Goal: Task Accomplishment & Management: Use online tool/utility

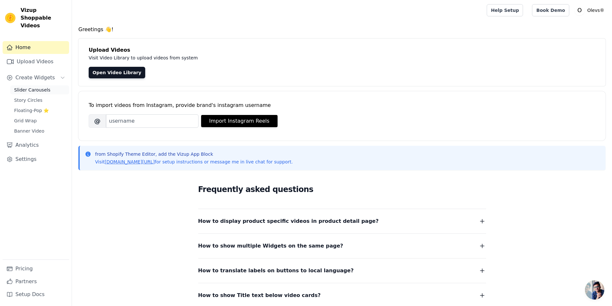
click at [26, 87] on span "Slider Carousels" at bounding box center [32, 90] width 36 height 6
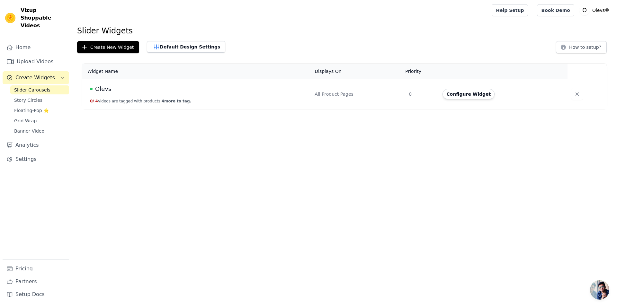
drag, startPoint x: 469, startPoint y: 94, endPoint x: 465, endPoint y: 95, distance: 3.9
click at [469, 95] on button "Configure Widget" at bounding box center [469, 94] width 52 height 10
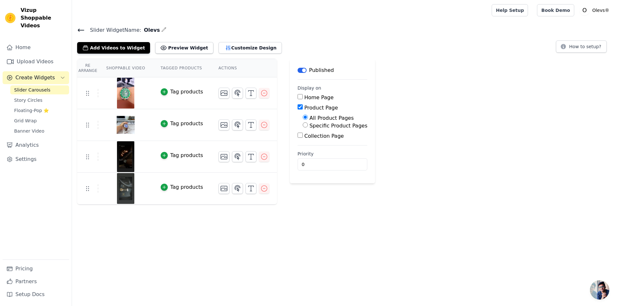
click at [309, 128] on label "Specific Product Pages" at bounding box center [338, 126] width 58 height 6
click at [308, 128] on input "Specific Product Pages" at bounding box center [305, 124] width 5 height 5
radio input "true"
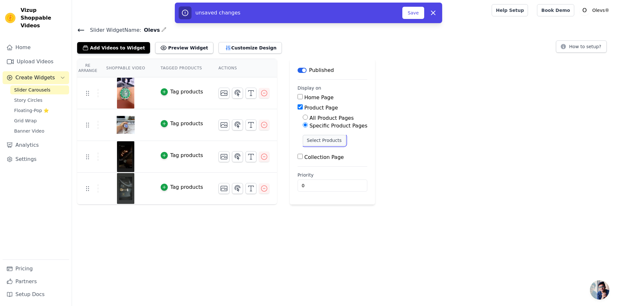
click at [315, 140] on button "Select Products" at bounding box center [324, 140] width 43 height 11
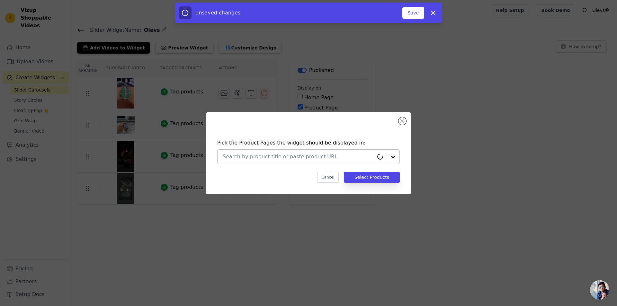
click at [268, 152] on div at bounding box center [298, 157] width 151 height 14
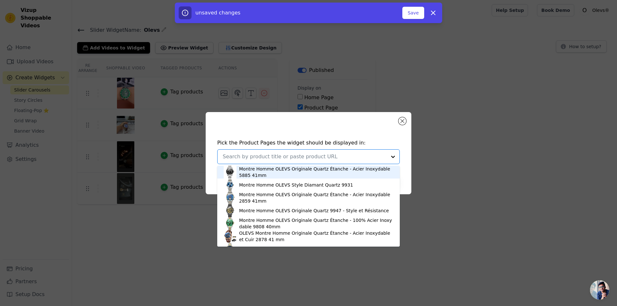
click at [321, 173] on div "Montre Homme OLEVS Originale Quartz Étanche - Acier Inoxydable 5885 41mm" at bounding box center [316, 172] width 154 height 13
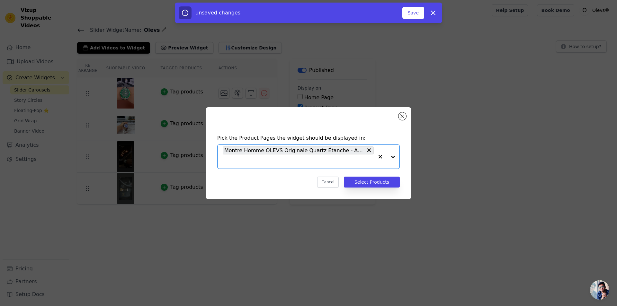
click at [300, 164] on input "text" at bounding box center [298, 162] width 151 height 8
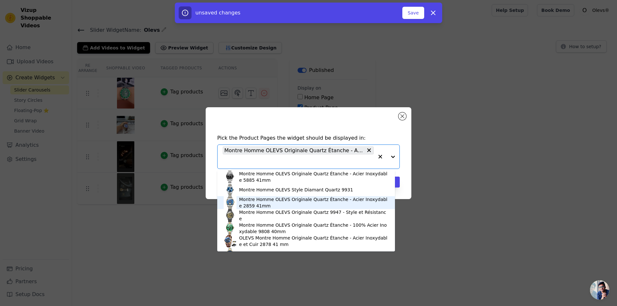
click at [279, 202] on div "Montre Homme OLEVS Originale Quartz Étanche - Acier Inoxydable 2859 41mm" at bounding box center [313, 202] width 149 height 13
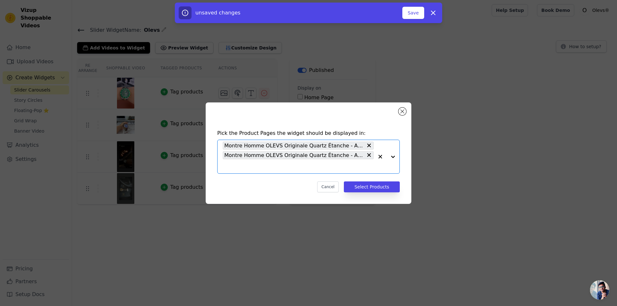
click at [284, 165] on input "text" at bounding box center [298, 167] width 151 height 8
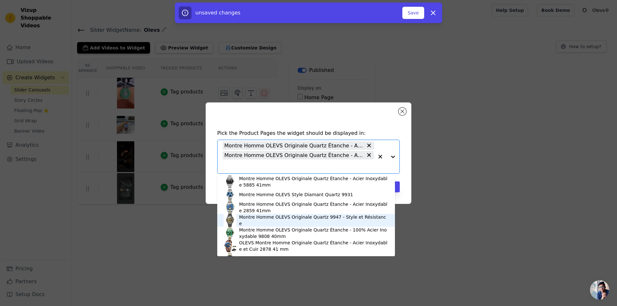
click at [264, 219] on div "Montre Homme OLEVS Originale Quartz 9947 - Style et Résistance" at bounding box center [313, 220] width 149 height 13
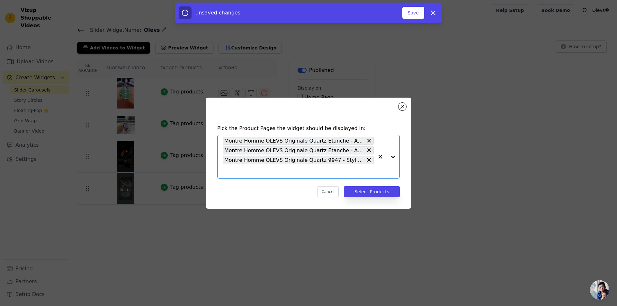
click at [270, 174] on input "text" at bounding box center [298, 171] width 151 height 8
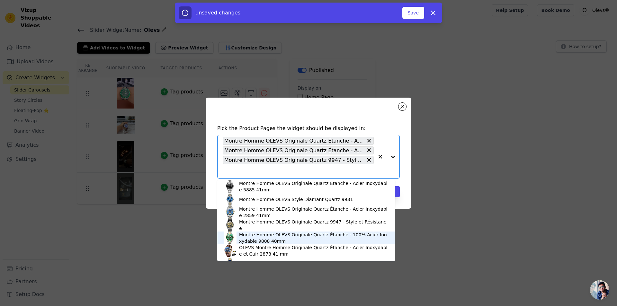
click at [260, 238] on div "Montre Homme OLEVS Originale Quartz Étanche - 100% Acier Inoxydable 9808 40mm" at bounding box center [313, 238] width 149 height 13
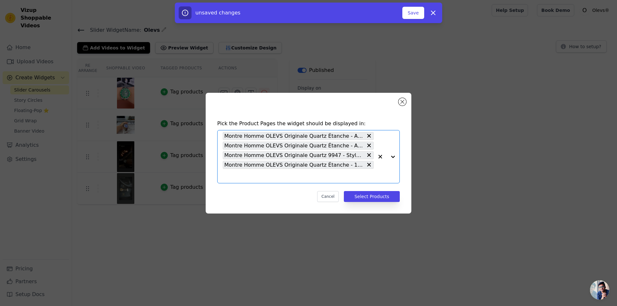
click at [255, 179] on input "text" at bounding box center [298, 176] width 151 height 8
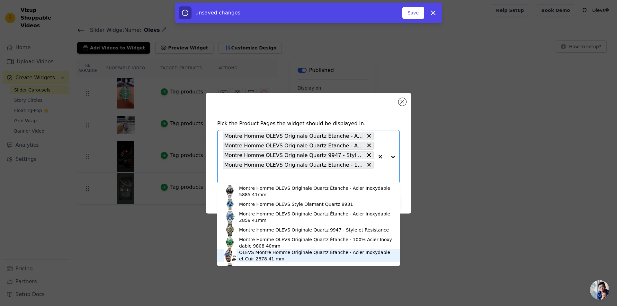
click at [250, 254] on div "OLEVS Montre Homme Originale Quartz Étanche - Acier Inoxydable et Cuir 2878 41 …" at bounding box center [316, 255] width 154 height 13
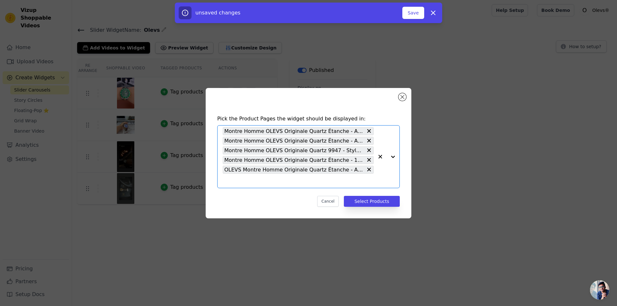
drag, startPoint x: 268, startPoint y: 180, endPoint x: 264, endPoint y: 180, distance: 3.9
click at [268, 179] on input "text" at bounding box center [298, 181] width 151 height 8
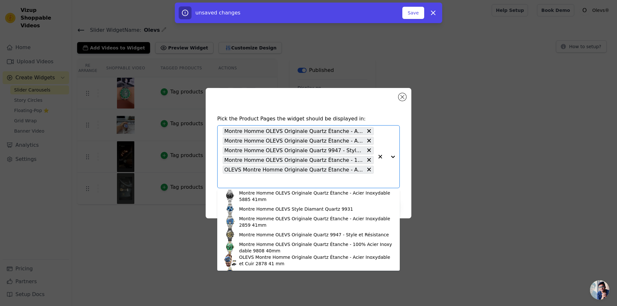
scroll to position [32, 0]
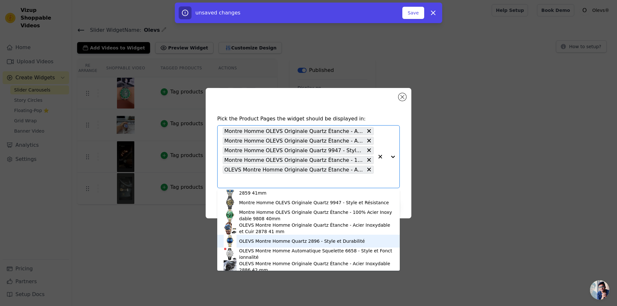
drag, startPoint x: 254, startPoint y: 242, endPoint x: 268, endPoint y: 207, distance: 38.3
click at [254, 241] on div "OLEVS Montre Homme Quartz 2896 - Style et Durabilité" at bounding box center [302, 241] width 126 height 6
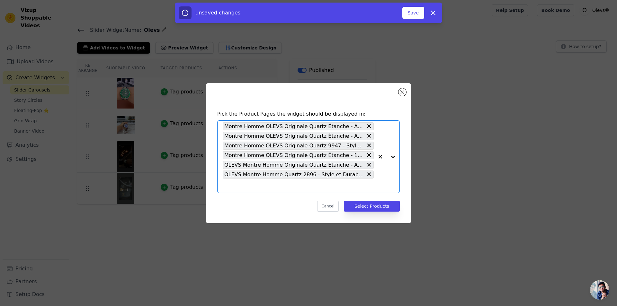
click at [261, 189] on input "text" at bounding box center [298, 186] width 151 height 8
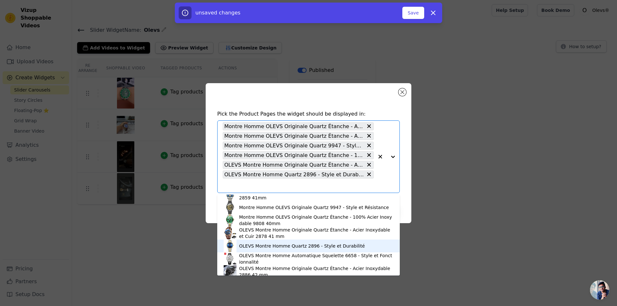
click at [251, 247] on div "OLEVS Montre Homme Quartz 2896 - Style et Durabilité" at bounding box center [302, 246] width 126 height 6
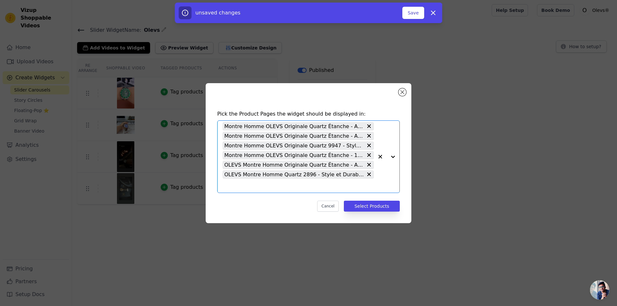
click at [263, 188] on input "text" at bounding box center [298, 186] width 151 height 8
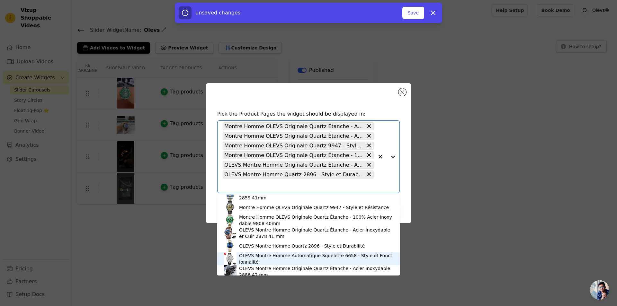
click at [252, 257] on div "OLEVS Montre Homme Automatique Squelette 6658 - Style et Fonctionnalité" at bounding box center [316, 259] width 154 height 13
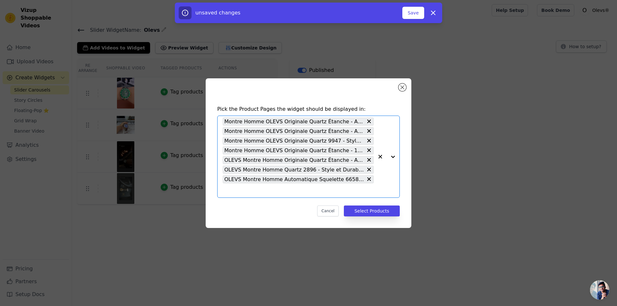
click at [263, 192] on input "text" at bounding box center [298, 191] width 151 height 8
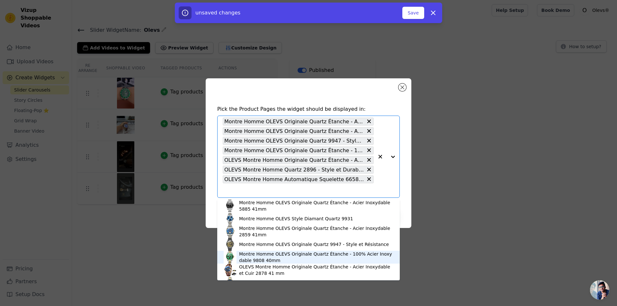
scroll to position [64, 0]
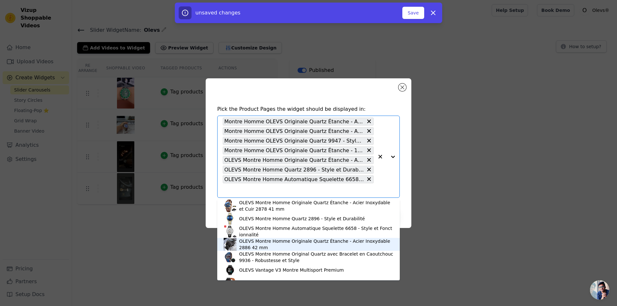
click at [264, 243] on div "OLEVS Montre Homme Originale Quartz Étanche - Acier Inoxydable 2886 42 mm" at bounding box center [316, 244] width 154 height 13
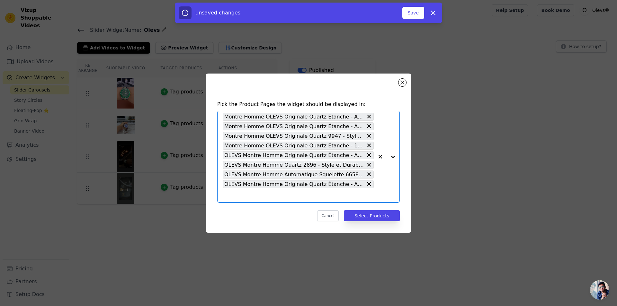
click at [256, 196] on input "text" at bounding box center [298, 196] width 151 height 8
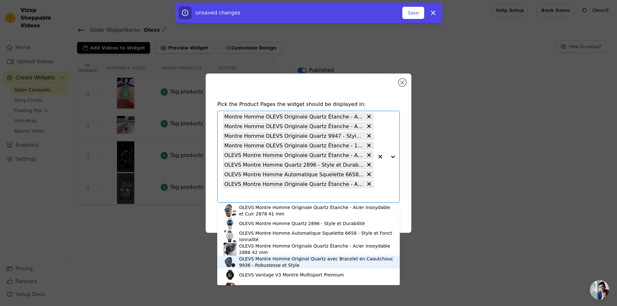
click at [247, 261] on div "OLEVS Montre Homme Original Quartz avec Bracelet en Caoutchouc 9936 - Robustess…" at bounding box center [316, 262] width 154 height 13
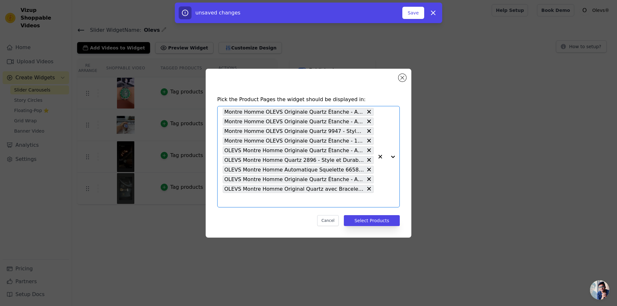
drag, startPoint x: 248, startPoint y: 200, endPoint x: 246, endPoint y: 207, distance: 7.5
click at [249, 200] on input "text" at bounding box center [298, 200] width 151 height 8
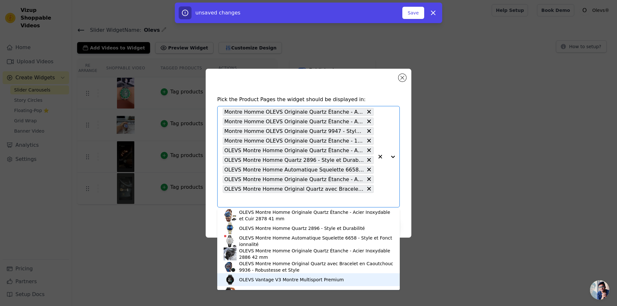
click at [249, 277] on div "OLEVS Vantage V3 Montre Multisport Premium" at bounding box center [291, 280] width 105 height 6
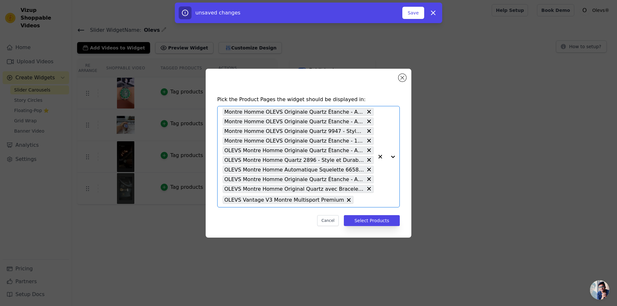
click at [357, 202] on input "text" at bounding box center [365, 200] width 17 height 8
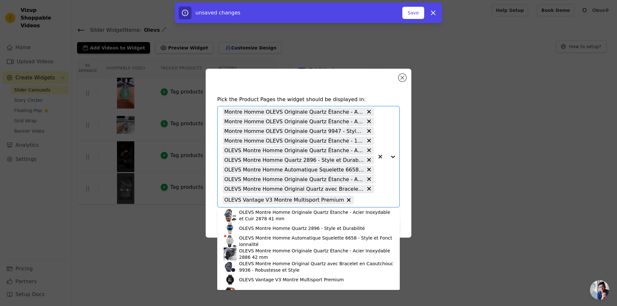
scroll to position [96, 0]
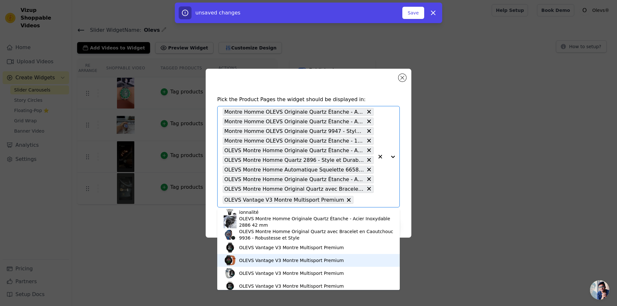
click at [258, 261] on div "OLEVS Vantage V3 Montre Multisport Premium" at bounding box center [291, 260] width 105 height 6
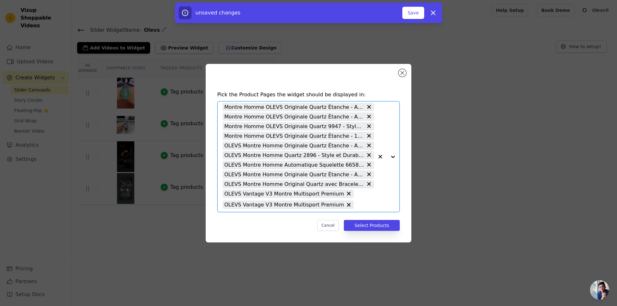
click at [358, 204] on input "text" at bounding box center [365, 205] width 17 height 8
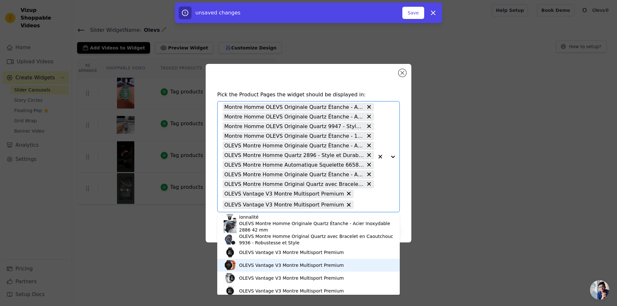
scroll to position [101, 0]
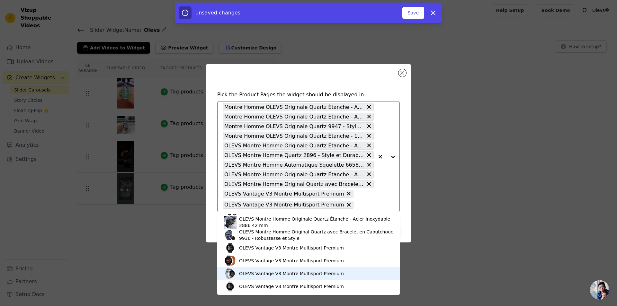
click at [254, 271] on div "OLEVS Vantage V3 Montre Multisport Premium" at bounding box center [291, 274] width 105 height 6
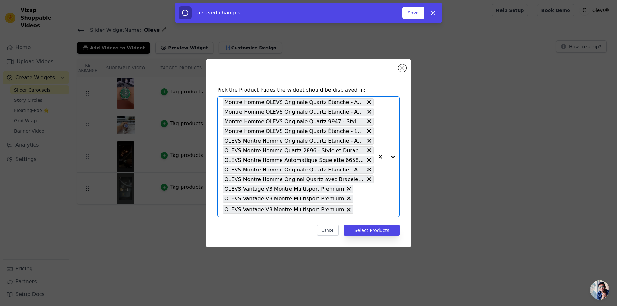
click at [360, 212] on input "text" at bounding box center [365, 210] width 17 height 8
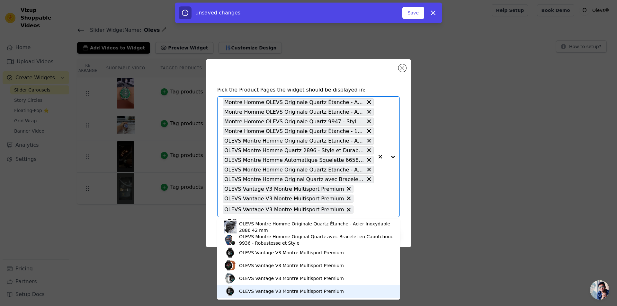
click at [245, 291] on div "OLEVS Vantage V3 Montre Multisport Premium" at bounding box center [291, 291] width 105 height 6
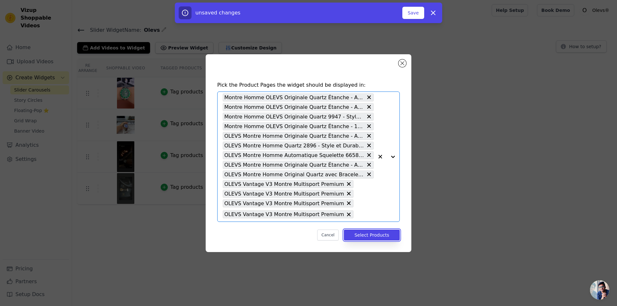
click at [379, 237] on button "Select Products" at bounding box center [372, 235] width 56 height 11
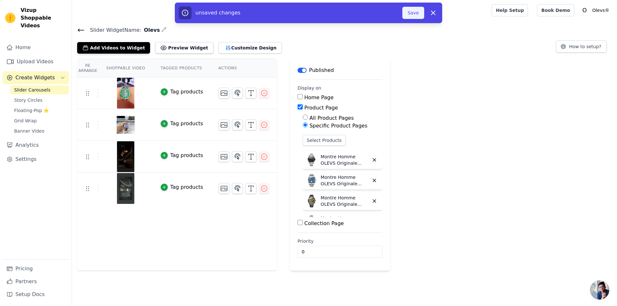
click at [419, 12] on button "Save" at bounding box center [413, 13] width 22 height 12
drag, startPoint x: 417, startPoint y: 14, endPoint x: 414, endPoint y: 14, distance: 3.9
click at [417, 14] on button "Save" at bounding box center [413, 13] width 22 height 12
click at [417, 16] on button "Save" at bounding box center [413, 13] width 22 height 12
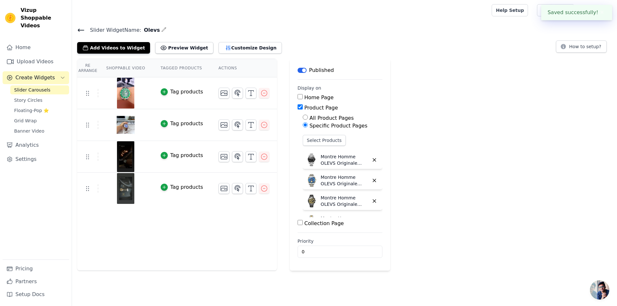
click at [26, 87] on span "Slider Carousels" at bounding box center [32, 90] width 36 height 6
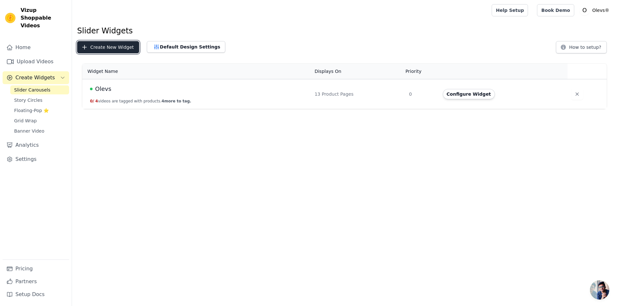
click at [106, 48] on button "Create New Widget" at bounding box center [108, 47] width 62 height 12
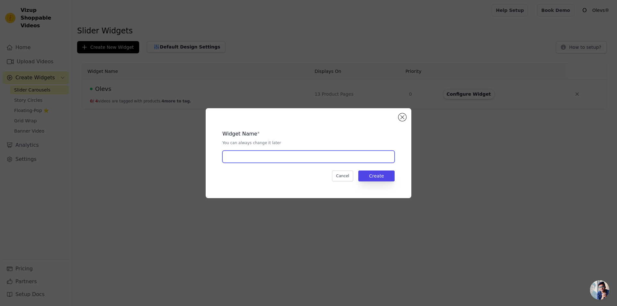
click at [270, 158] on input "text" at bounding box center [308, 157] width 172 height 12
type input "Diamant"
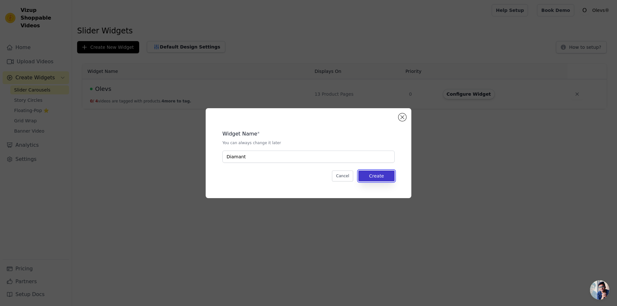
click at [371, 173] on button "Create" at bounding box center [376, 176] width 36 height 11
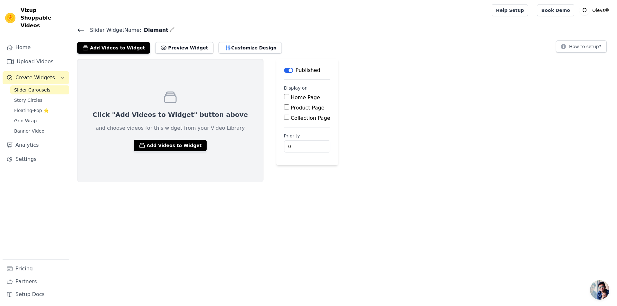
click at [291, 108] on label "Product Page" at bounding box center [308, 108] width 34 height 6
click at [284, 108] on input "Product Page" at bounding box center [286, 106] width 5 height 5
checkbox input "true"
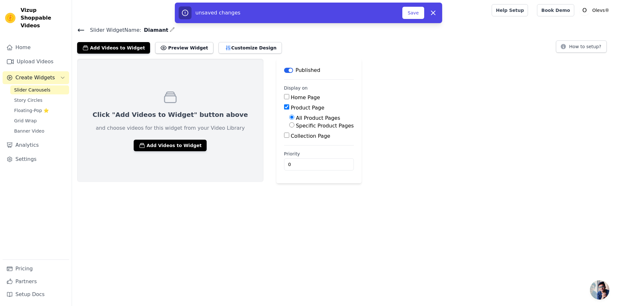
click at [296, 126] on label "Specific Product Pages" at bounding box center [325, 126] width 58 height 6
click at [289, 126] on input "Specific Product Pages" at bounding box center [291, 124] width 5 height 5
radio input "true"
click at [289, 142] on button "Select Products" at bounding box center [310, 140] width 43 height 11
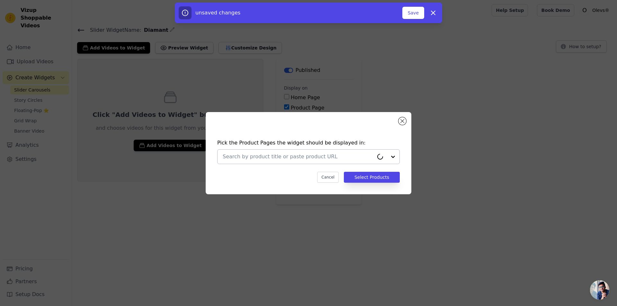
click at [251, 157] on input "text" at bounding box center [298, 157] width 151 height 8
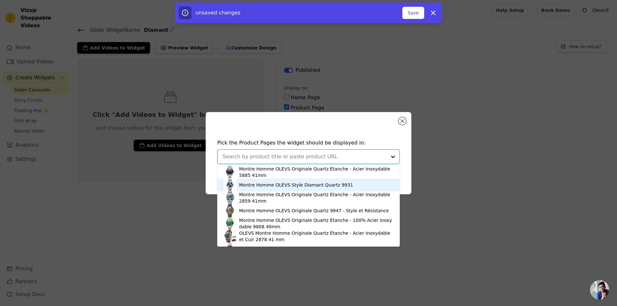
click at [280, 186] on div "Montre Homme OLEVS Style Diamant Quartz 9931" at bounding box center [296, 185] width 114 height 6
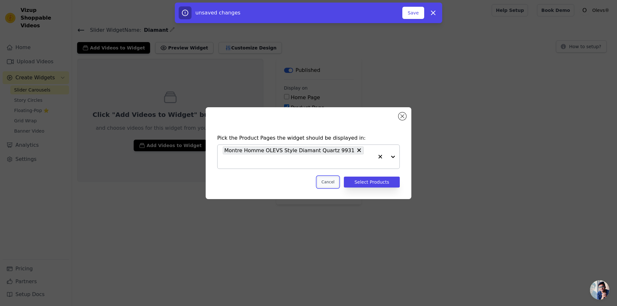
click at [333, 178] on button "Cancel" at bounding box center [328, 182] width 22 height 11
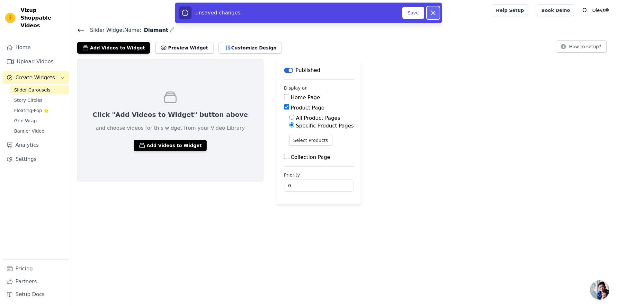
click at [432, 12] on icon "button" at bounding box center [433, 13] width 8 height 8
checkbox input "false"
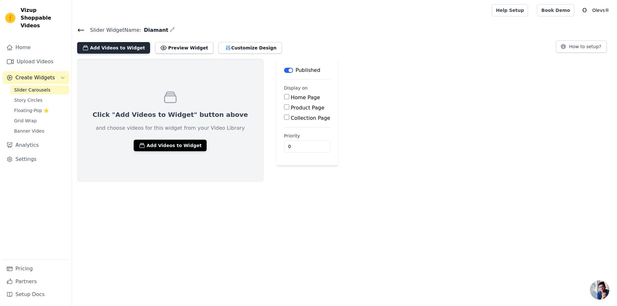
click at [113, 49] on button "Add Videos to Widget" at bounding box center [113, 48] width 73 height 12
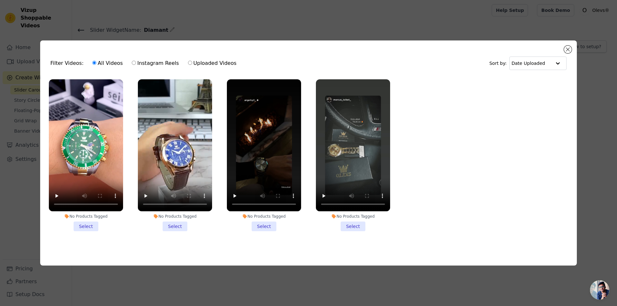
click at [188, 59] on label "Uploaded Videos" at bounding box center [212, 63] width 49 height 8
click at [188, 61] on input "Uploaded Videos" at bounding box center [190, 63] width 4 height 4
radio input "true"
click at [569, 47] on button "Close modal" at bounding box center [568, 50] width 8 height 8
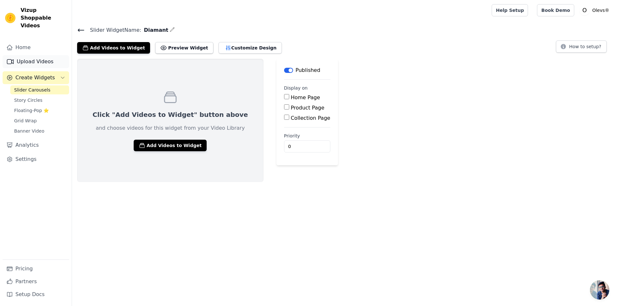
click at [41, 55] on link "Upload Videos" at bounding box center [36, 61] width 67 height 13
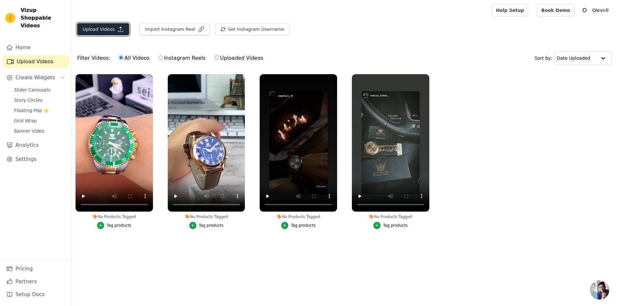
click at [105, 32] on button "Upload Videos" at bounding box center [103, 29] width 52 height 12
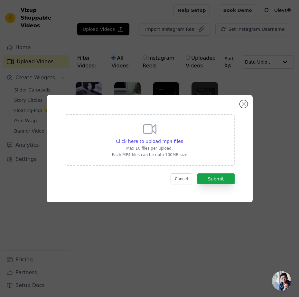
click at [170, 137] on div "Click here to upload mp4 files Max 10 files per upload. Each MP4 files can be u…" at bounding box center [149, 139] width 75 height 36
click at [183, 138] on input "Click here to upload mp4 files Max 10 files per upload. Each MP4 files can be u…" at bounding box center [183, 138] width 0 height 0
type input "C:\fakepath\01.mp4"
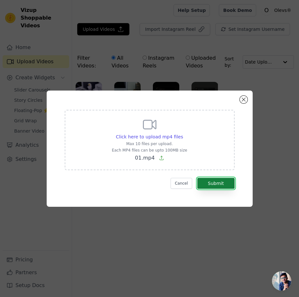
click at [212, 184] on button "Submit" at bounding box center [215, 183] width 37 height 11
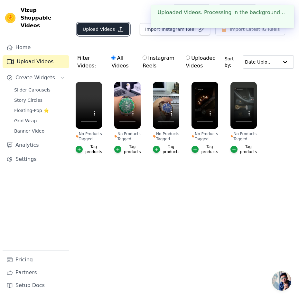
click at [100, 29] on button "Upload Videos" at bounding box center [103, 29] width 52 height 12
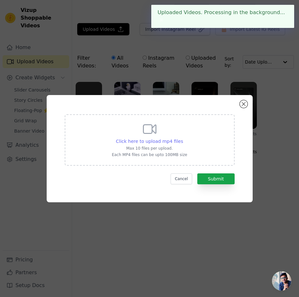
click at [172, 140] on span "Click here to upload mp4 files" at bounding box center [149, 141] width 67 height 5
click at [183, 138] on input "Click here to upload mp4 files Max 10 files per upload. Each MP4 files can be u…" at bounding box center [183, 138] width 0 height 0
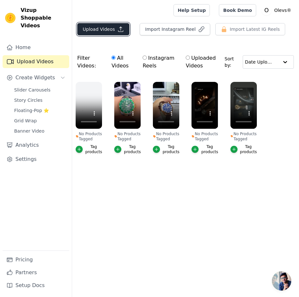
click at [98, 29] on button "Upload Videos" at bounding box center [103, 29] width 52 height 12
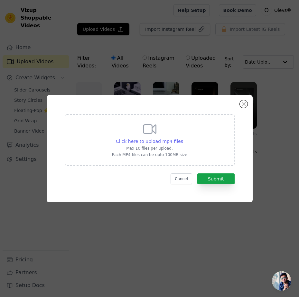
click at [168, 140] on span "Click here to upload mp4 files" at bounding box center [149, 141] width 67 height 5
click at [183, 138] on input "Click here to upload mp4 files Max 10 files per upload. Each MP4 files can be u…" at bounding box center [183, 138] width 0 height 0
type input "C:\fakepath\03.mp4"
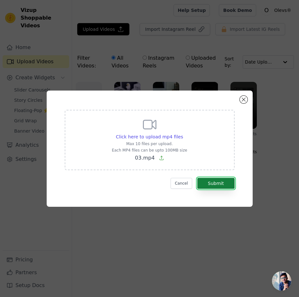
click at [223, 185] on button "Submit" at bounding box center [215, 183] width 37 height 11
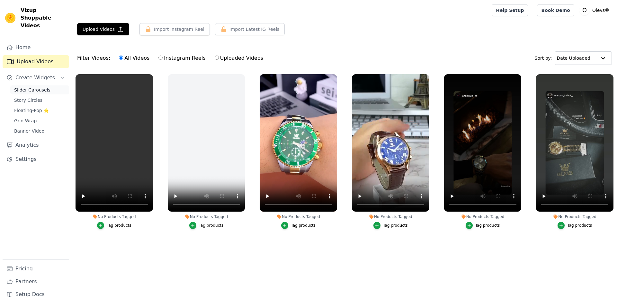
click at [31, 87] on span "Slider Carousels" at bounding box center [32, 90] width 36 height 6
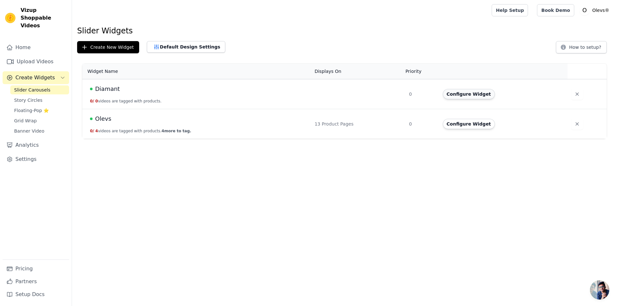
click at [461, 91] on button "Configure Widget" at bounding box center [469, 94] width 52 height 10
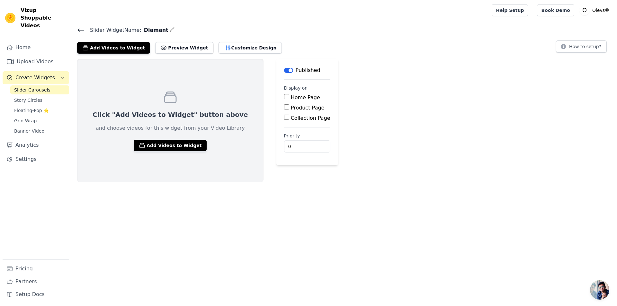
click at [291, 116] on label "Collection Page" at bounding box center [311, 118] width 40 height 6
click at [289, 116] on input "Collection Page" at bounding box center [286, 117] width 5 height 5
checkbox input "true"
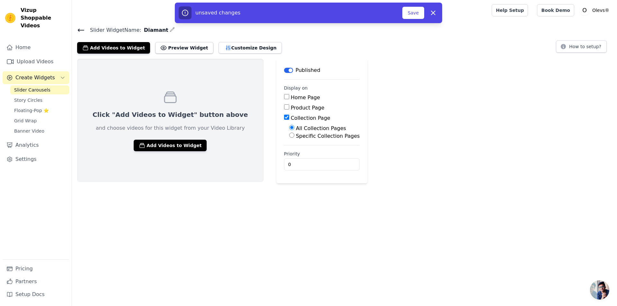
click at [302, 137] on label "Specific Collection Pages" at bounding box center [328, 136] width 64 height 6
click at [294, 137] on input "Specific Collection Pages" at bounding box center [291, 135] width 5 height 5
radio input "true"
click at [296, 152] on button "Select Collection Pages" at bounding box center [319, 150] width 61 height 11
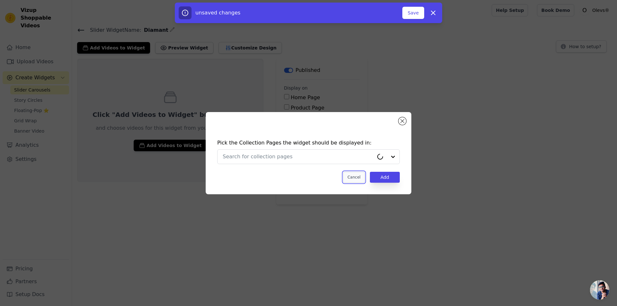
click at [356, 176] on button "Cancel" at bounding box center [354, 177] width 22 height 11
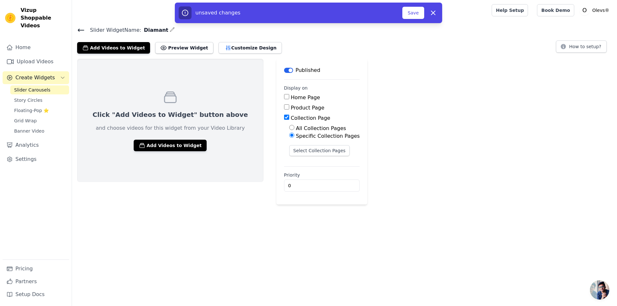
click at [291, 109] on label "Product Page" at bounding box center [308, 108] width 34 height 6
click at [284, 109] on input "Product Page" at bounding box center [286, 106] width 5 height 5
checkbox input "true"
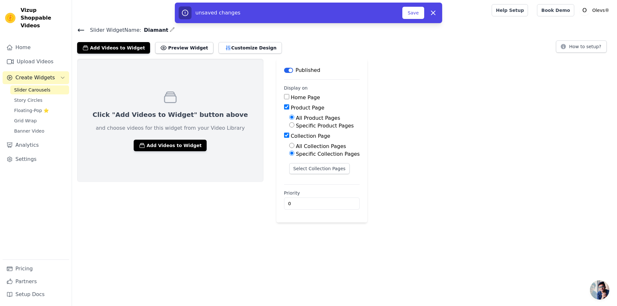
click at [291, 137] on label "Collection Page" at bounding box center [311, 136] width 40 height 6
click at [284, 137] on input "Collection Page" at bounding box center [286, 135] width 5 height 5
checkbox input "false"
click at [296, 126] on label "Specific Product Pages" at bounding box center [325, 126] width 58 height 6
click at [289, 126] on input "Specific Product Pages" at bounding box center [291, 124] width 5 height 5
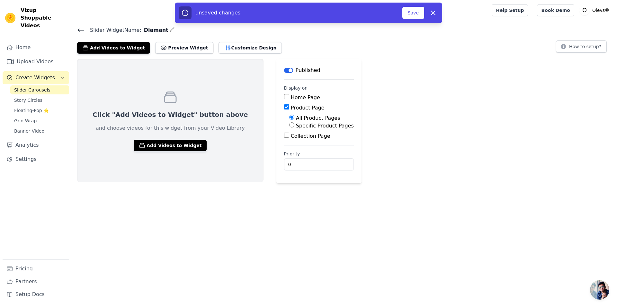
radio input "true"
click at [289, 138] on button "Select Products" at bounding box center [310, 140] width 43 height 11
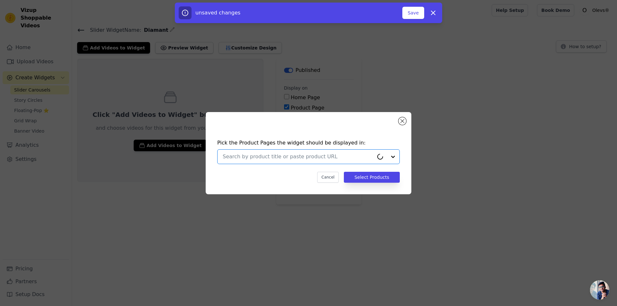
click at [283, 157] on input "text" at bounding box center [298, 157] width 151 height 8
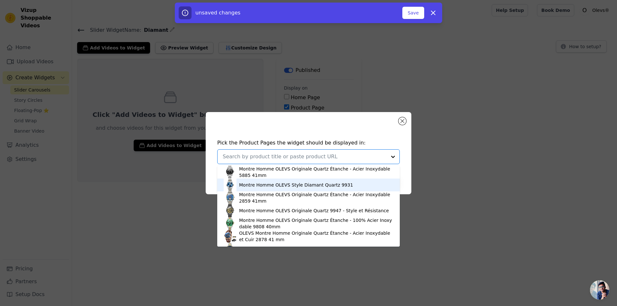
click at [257, 187] on div "Montre Homme OLEVS Style Diamant Quartz 9931" at bounding box center [296, 185] width 114 height 6
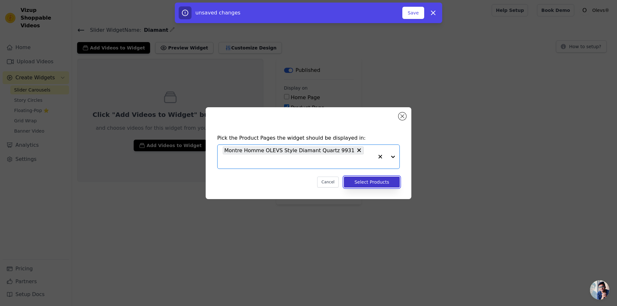
click at [378, 177] on button "Select Products" at bounding box center [372, 182] width 56 height 11
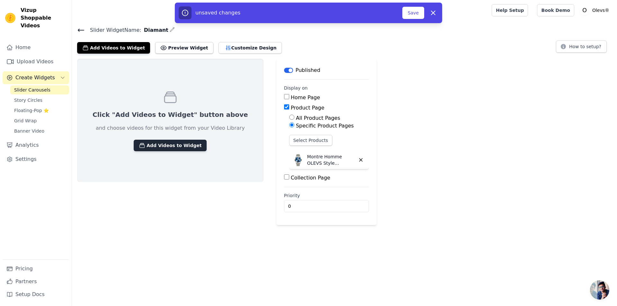
click at [155, 142] on button "Add Videos to Widget" at bounding box center [170, 146] width 73 height 12
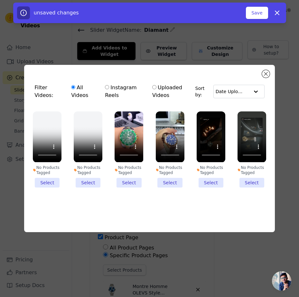
click at [87, 182] on li "No Products Tagged Select" at bounding box center [88, 150] width 29 height 76
click at [0, 0] on input "No Products Tagged Select" at bounding box center [0, 0] width 0 height 0
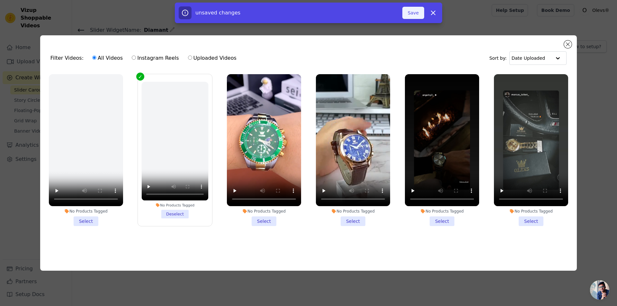
click at [419, 11] on button "Save" at bounding box center [413, 13] width 22 height 12
click at [411, 9] on button "Save" at bounding box center [413, 13] width 22 height 12
click at [412, 14] on button "Save" at bounding box center [413, 13] width 22 height 12
click at [371, 51] on div "Filter Videos: All Videos Instagram Reels Uploaded Videos Sort by: Date Uploaded" at bounding box center [308, 58] width 526 height 25
click at [400, 13] on button "Add To Widget" at bounding box center [402, 13] width 43 height 12
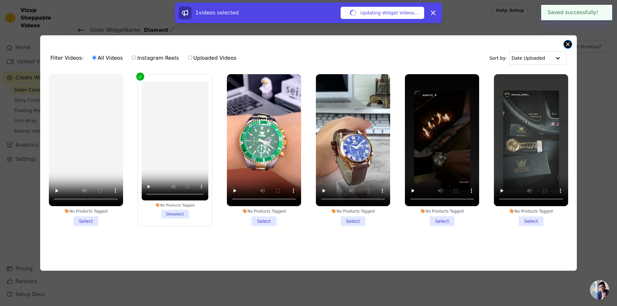
click at [568, 45] on button "Close modal" at bounding box center [568, 44] width 8 height 8
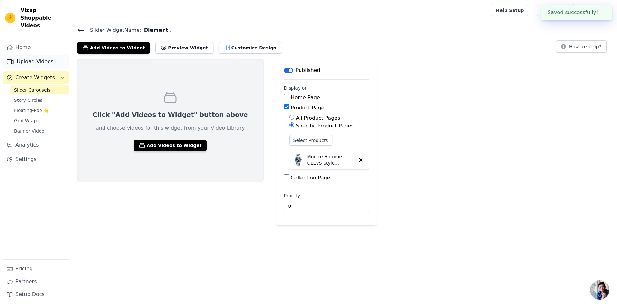
click at [32, 55] on link "Upload Videos" at bounding box center [36, 61] width 67 height 13
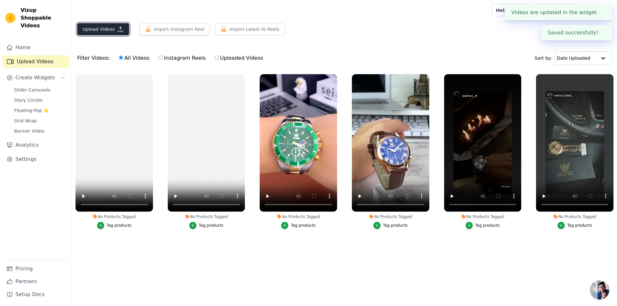
click at [102, 27] on button "Upload Videos" at bounding box center [103, 29] width 52 height 12
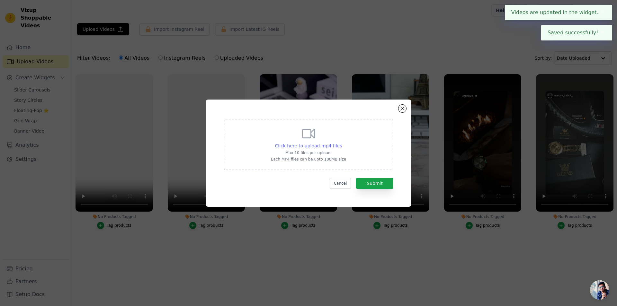
click at [311, 145] on span "Click here to upload mp4 files" at bounding box center [308, 145] width 67 height 5
click at [342, 143] on input "Click here to upload mp4 files Max 10 files per upload. Each MP4 files can be u…" at bounding box center [342, 142] width 0 height 0
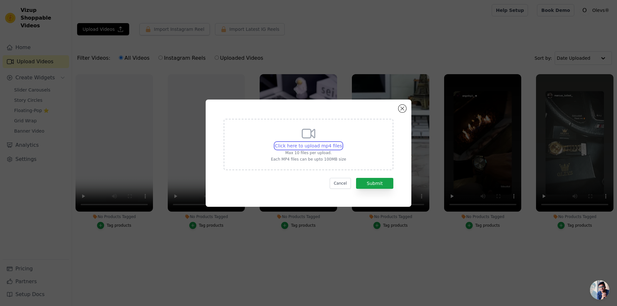
type input "C:\fakepath\02.mp4"
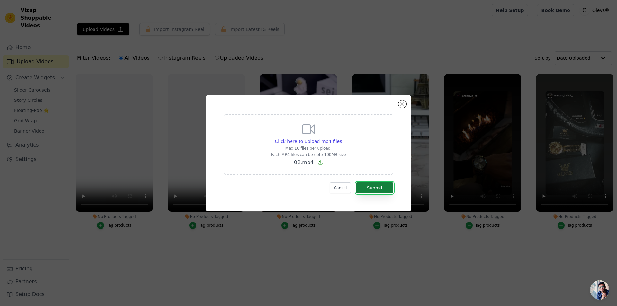
click at [379, 189] on button "Submit" at bounding box center [374, 188] width 37 height 11
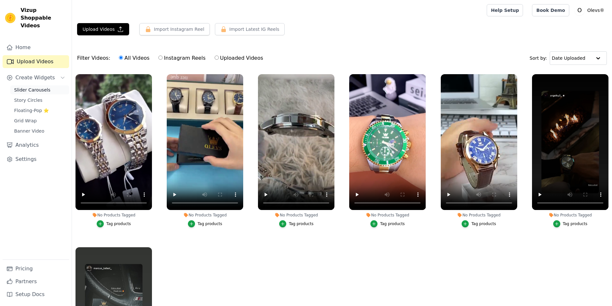
click at [31, 87] on span "Slider Carousels" at bounding box center [32, 90] width 36 height 6
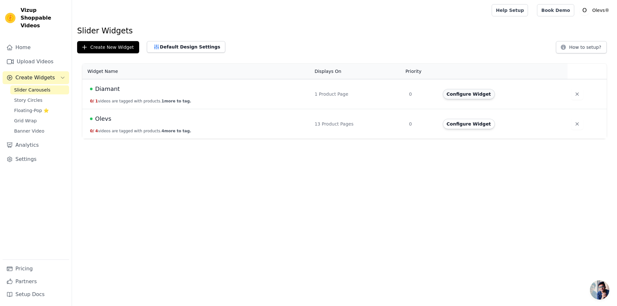
click at [455, 94] on button "Configure Widget" at bounding box center [469, 94] width 52 height 10
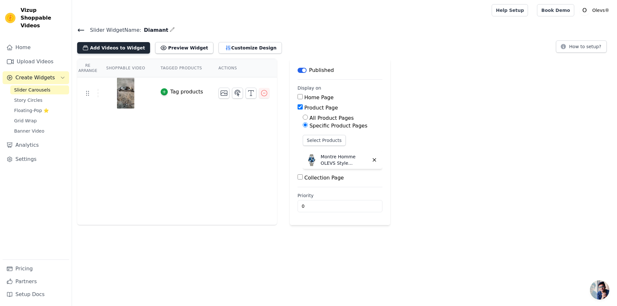
click at [107, 48] on button "Add Videos to Widget" at bounding box center [113, 48] width 73 height 12
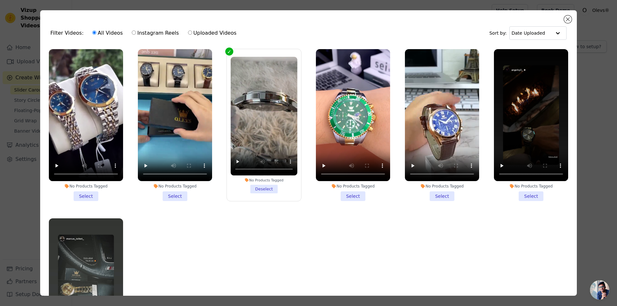
click at [84, 192] on li "No Products Tagged Select" at bounding box center [86, 125] width 74 height 152
click at [0, 0] on input "No Products Tagged Select" at bounding box center [0, 0] width 0 height 0
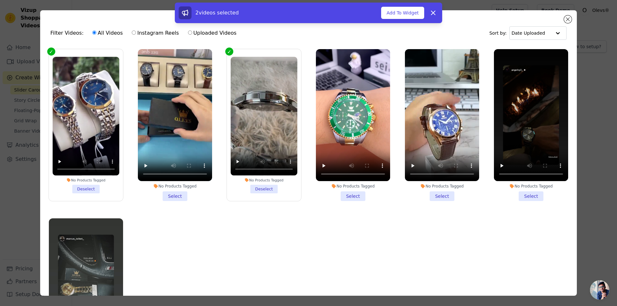
click at [176, 197] on li "No Products Tagged Select" at bounding box center [175, 125] width 74 height 152
click at [0, 0] on input "No Products Tagged Select" at bounding box center [0, 0] width 0 height 0
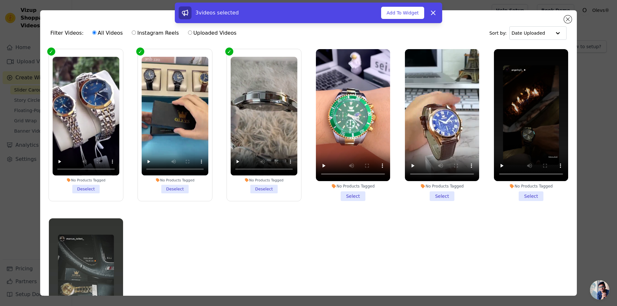
click at [527, 193] on li "No Products Tagged Select" at bounding box center [531, 125] width 74 height 152
click at [0, 0] on input "No Products Tagged Select" at bounding box center [0, 0] width 0 height 0
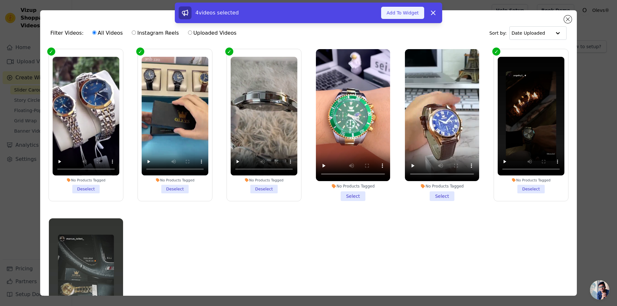
click at [409, 12] on button "Add To Widget" at bounding box center [402, 13] width 43 height 12
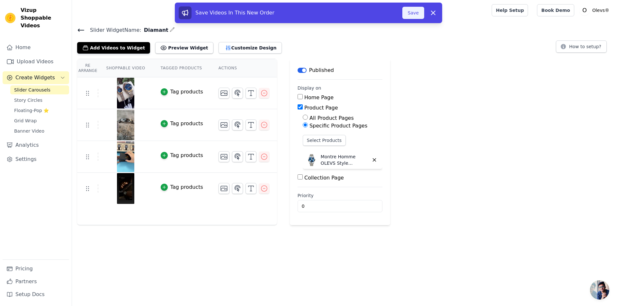
click at [414, 14] on button "Save" at bounding box center [413, 13] width 22 height 12
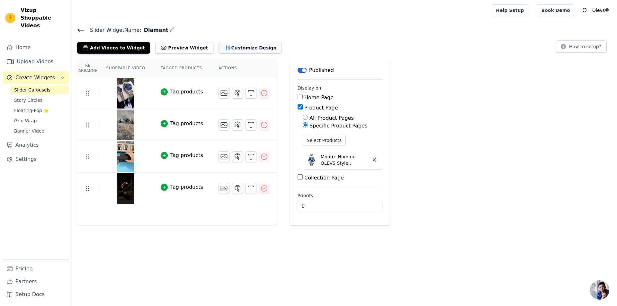
click at [231, 45] on button "Customize Design" at bounding box center [250, 48] width 63 height 12
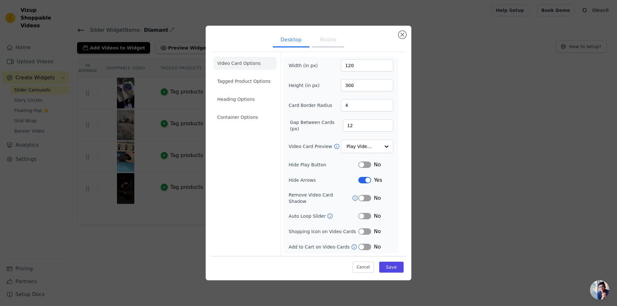
click at [320, 44] on button "Mobile" at bounding box center [328, 40] width 32 height 14
click at [285, 39] on button "Desktop" at bounding box center [291, 40] width 37 height 14
click at [366, 264] on button "Cancel" at bounding box center [364, 267] width 22 height 11
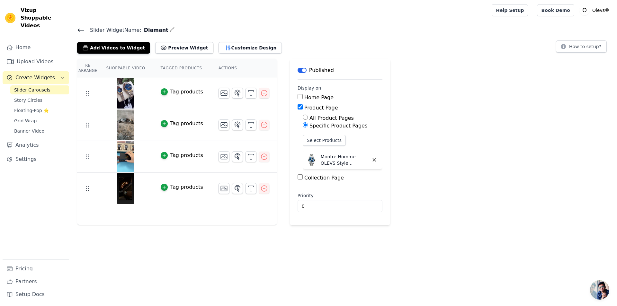
click at [30, 87] on span "Slider Carousels" at bounding box center [32, 90] width 36 height 6
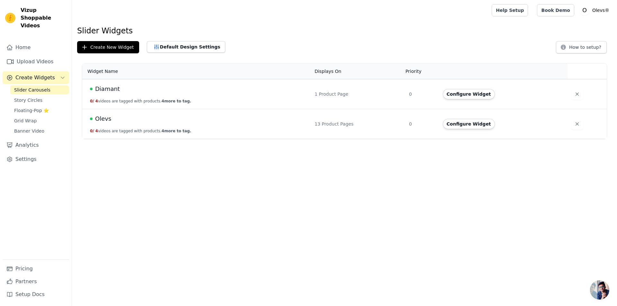
click at [456, 119] on td "Configure Widget" at bounding box center [503, 124] width 129 height 30
click at [458, 123] on button "Configure Widget" at bounding box center [469, 124] width 52 height 10
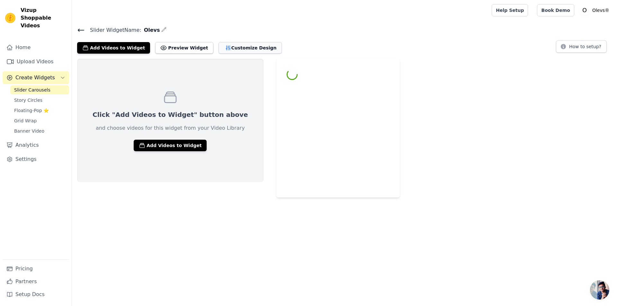
click at [224, 43] on button "Customize Design" at bounding box center [250, 48] width 63 height 12
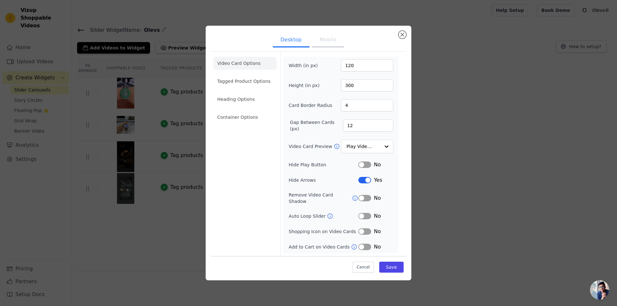
click at [327, 44] on button "Mobile" at bounding box center [328, 40] width 32 height 14
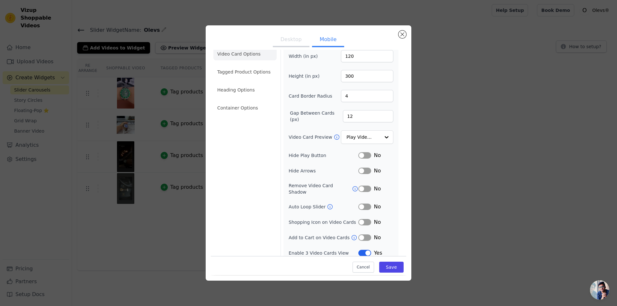
click at [396, 32] on ul "Desktop Mobile" at bounding box center [308, 40] width 195 height 19
click at [401, 32] on button "Close modal" at bounding box center [403, 35] width 8 height 8
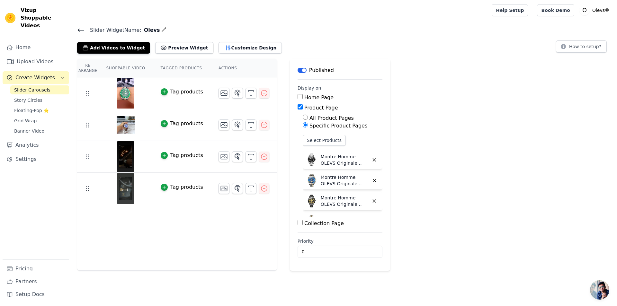
click at [85, 27] on span "Slider Widget Name:" at bounding box center [113, 30] width 57 height 8
click at [73, 30] on div "Slider Widget Name: Olevs Add Videos to Widget Preview Widget Customize Design …" at bounding box center [344, 40] width 545 height 28
click at [76, 29] on div "Slider Widget Name: Olevs Add Videos to Widget Preview Widget Customize Design …" at bounding box center [344, 40] width 545 height 28
click at [80, 29] on icon at bounding box center [81, 30] width 8 height 8
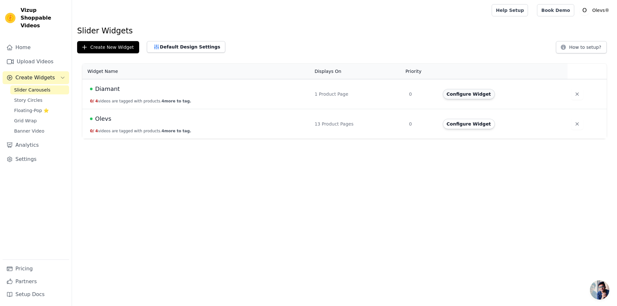
click at [459, 98] on button "Configure Widget" at bounding box center [469, 94] width 52 height 10
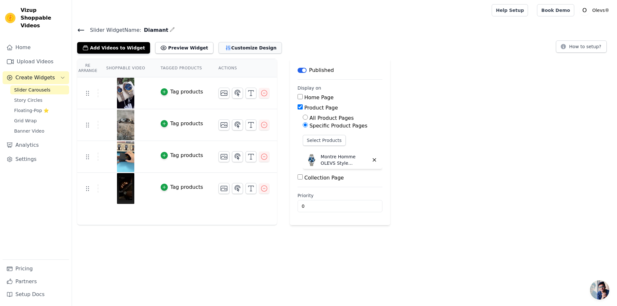
click at [235, 45] on button "Customize Design" at bounding box center [250, 48] width 63 height 12
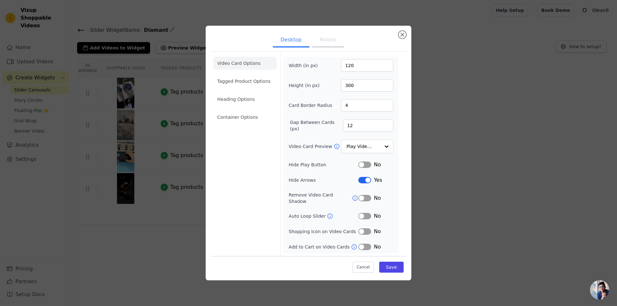
click at [325, 41] on button "Mobile" at bounding box center [328, 40] width 32 height 14
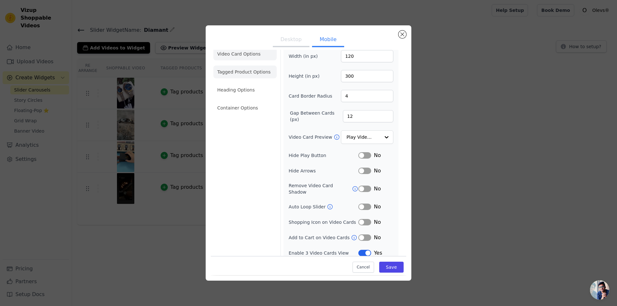
click at [240, 67] on li "Tagged Product Options" at bounding box center [244, 72] width 63 height 13
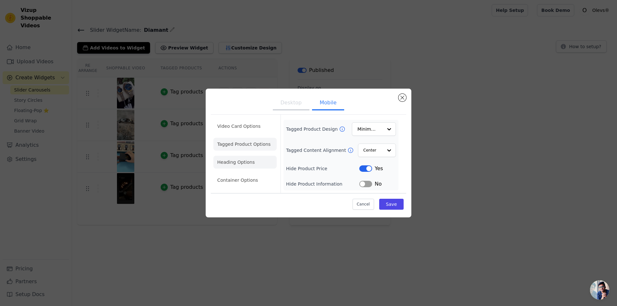
click at [240, 163] on li "Heading Options" at bounding box center [244, 162] width 63 height 13
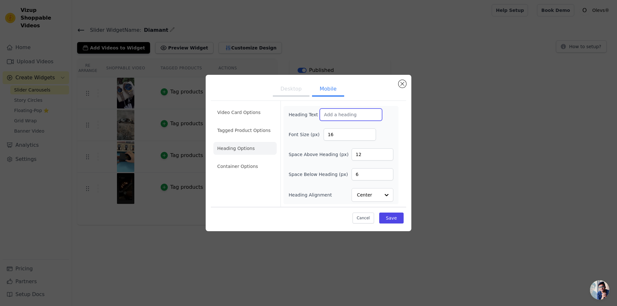
click at [351, 117] on input "Heading Text" at bounding box center [351, 115] width 62 height 12
click at [331, 115] on input "Heading Text" at bounding box center [351, 115] width 62 height 12
paste input "Découvrez Les Détails En Vidéo"
type input "Découvrez Les Détails En Vidéo"
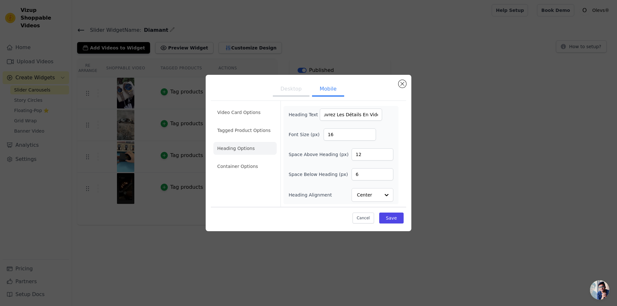
click at [296, 88] on button "Desktop" at bounding box center [291, 90] width 37 height 14
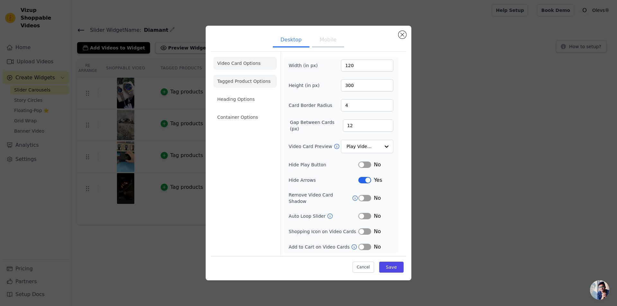
click at [248, 83] on li "Tagged Product Options" at bounding box center [244, 81] width 63 height 13
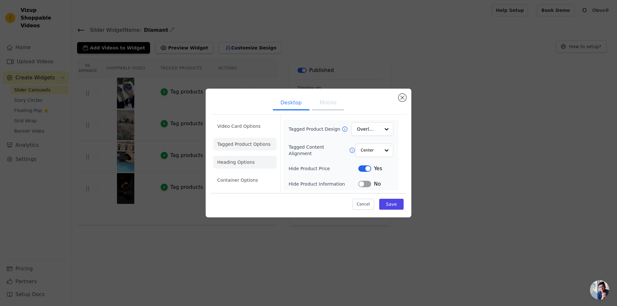
click at [243, 160] on li "Heading Options" at bounding box center [244, 162] width 63 height 13
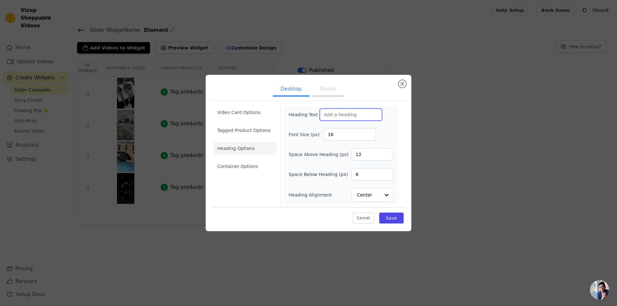
click at [340, 112] on input "Heading Text" at bounding box center [351, 115] width 62 height 12
paste input "Découvrez Les Détails En Vidéo"
type input "Découvrez Les Détails En Vidéo"
click at [391, 219] on button "Save" at bounding box center [391, 218] width 24 height 11
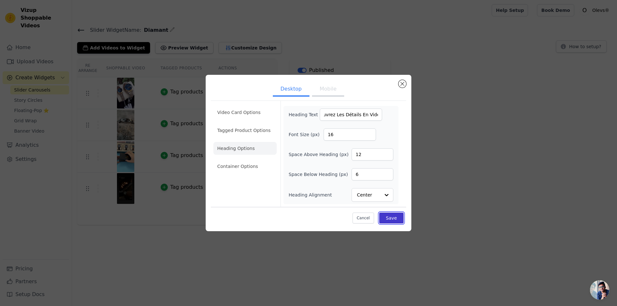
scroll to position [0, 0]
